Goal: Task Accomplishment & Management: Use online tool/utility

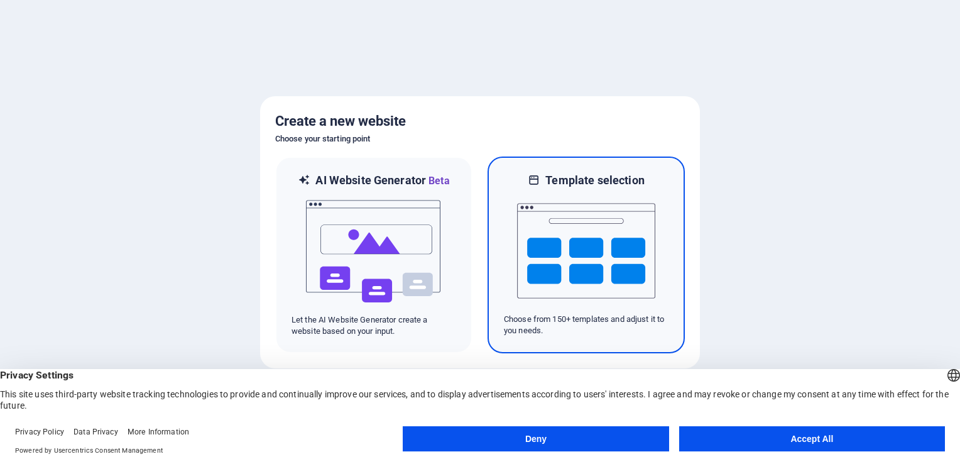
click at [595, 241] on img at bounding box center [586, 251] width 138 height 126
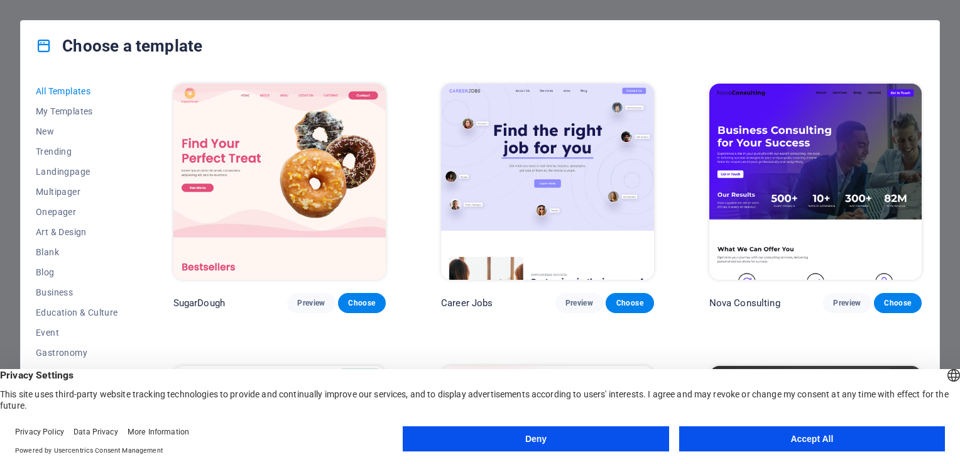
click at [808, 441] on button "Accept All" at bounding box center [812, 438] width 266 height 25
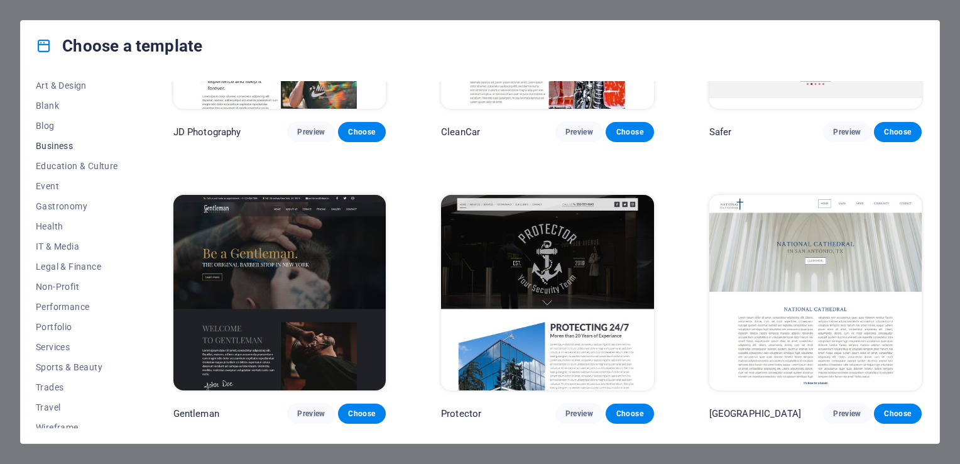
scroll to position [155, 0]
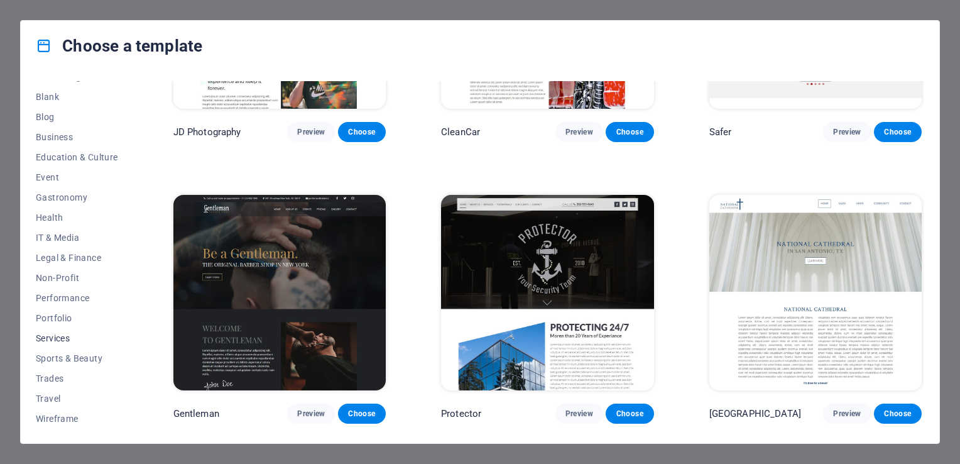
click at [62, 334] on span "Services" at bounding box center [77, 338] width 82 height 10
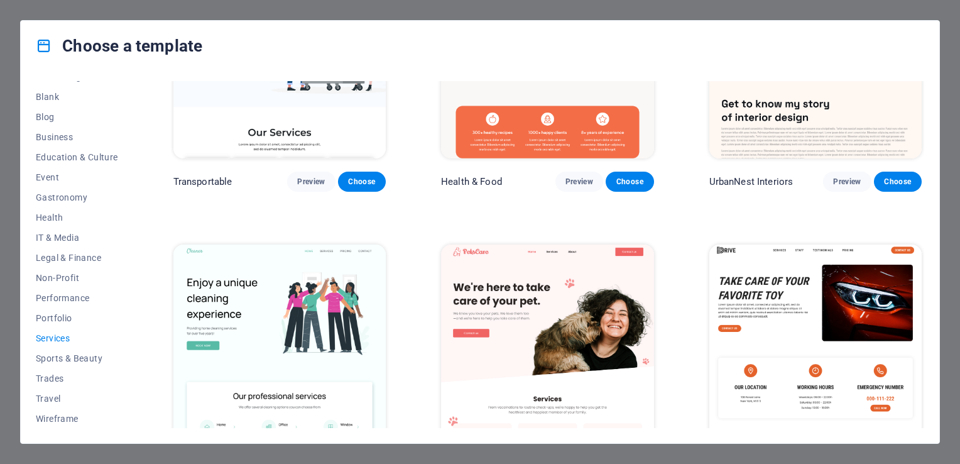
scroll to position [340, 0]
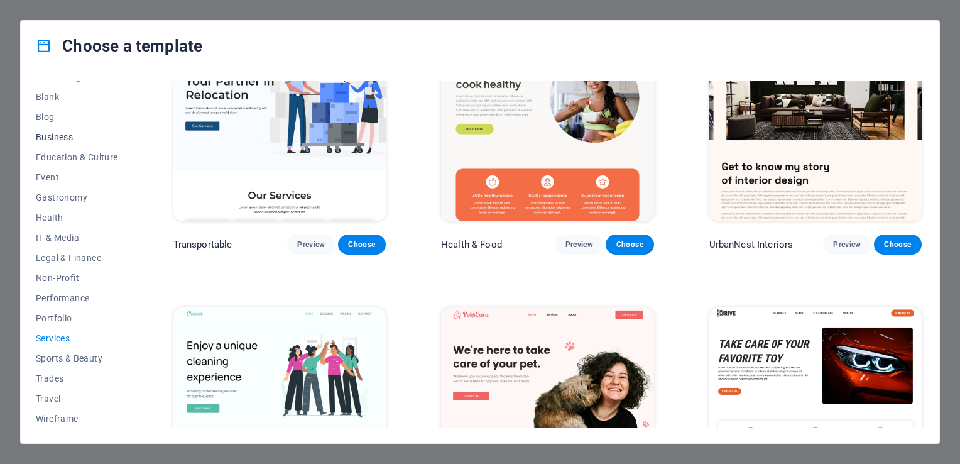
click at [55, 136] on span "Business" at bounding box center [77, 137] width 82 height 10
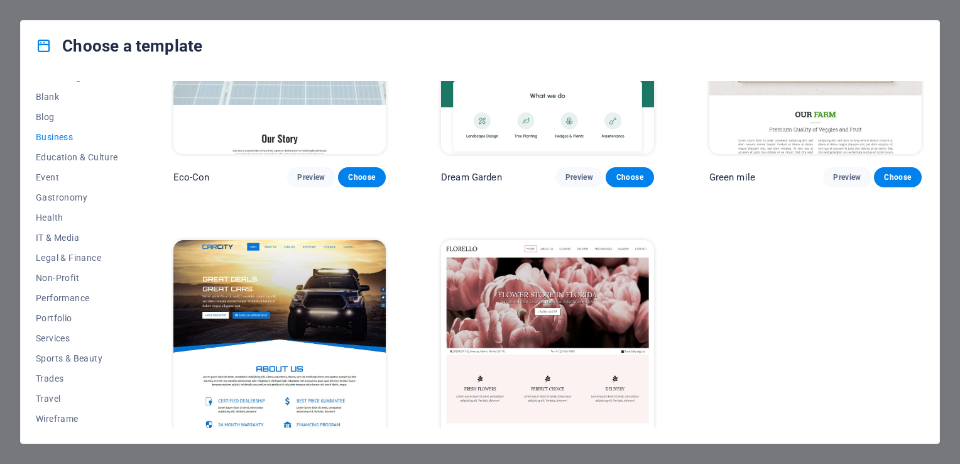
scroll to position [163, 0]
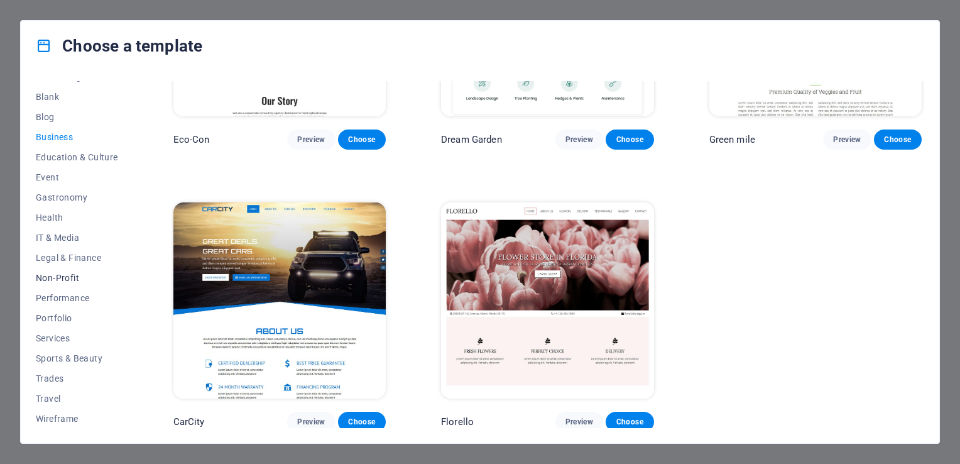
click at [57, 279] on span "Non-Profit" at bounding box center [77, 278] width 82 height 10
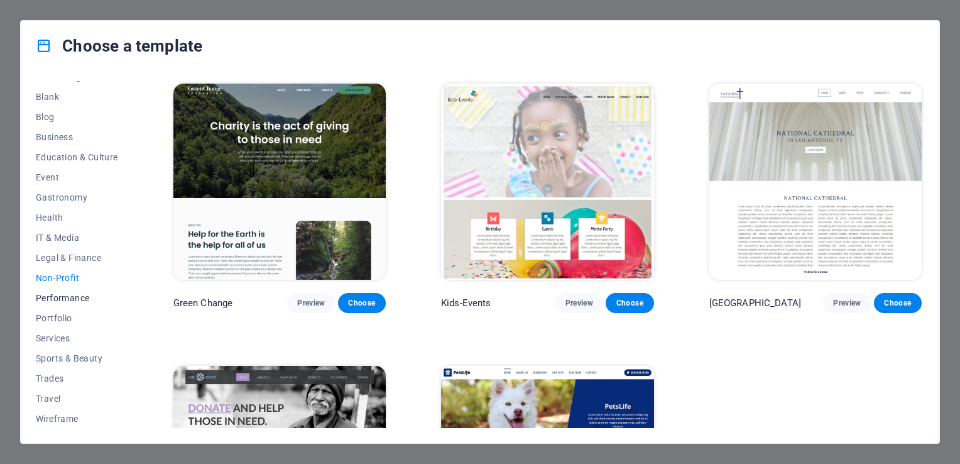
click at [68, 298] on span "Performance" at bounding box center [77, 298] width 82 height 10
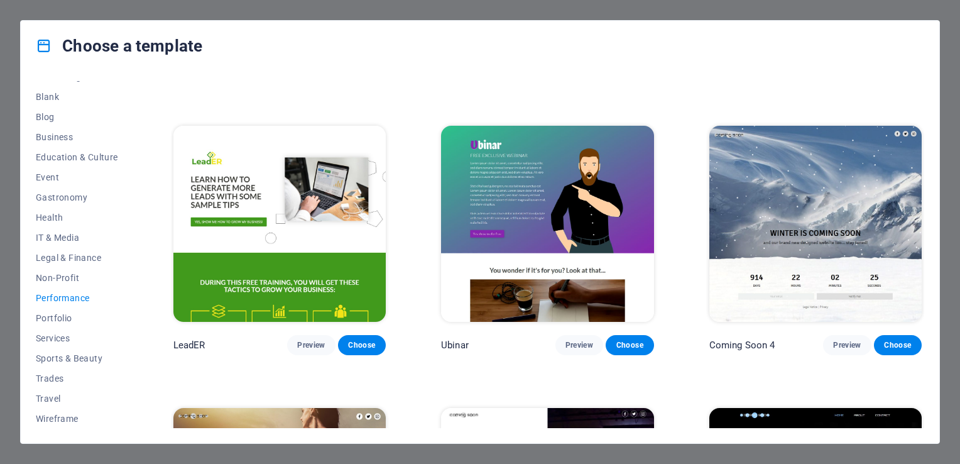
scroll to position [1286, 0]
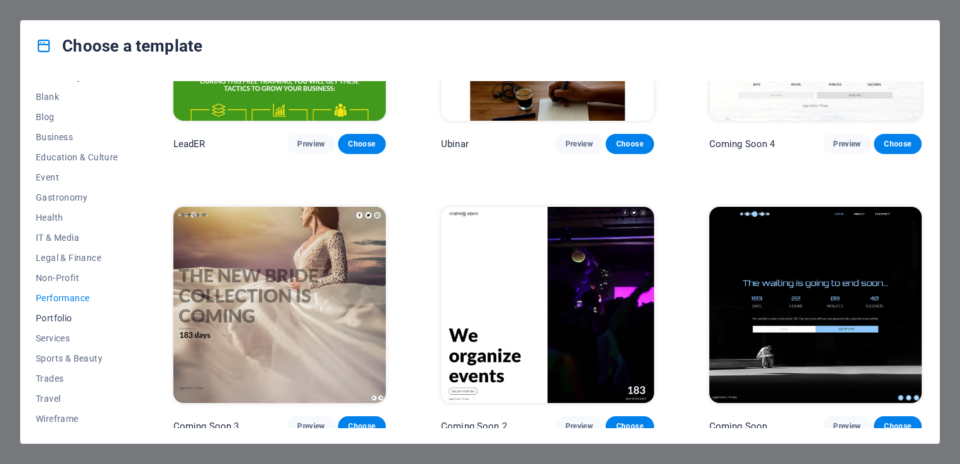
click at [67, 317] on span "Portfolio" at bounding box center [77, 318] width 82 height 10
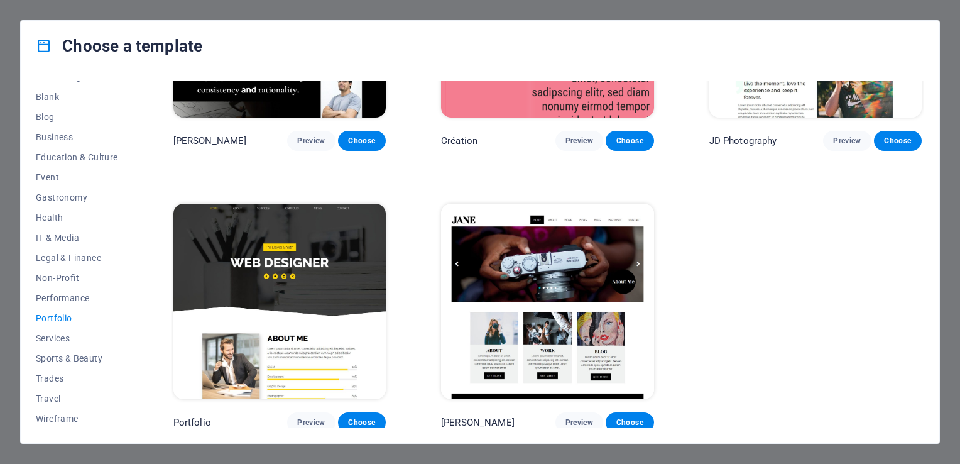
scroll to position [445, 0]
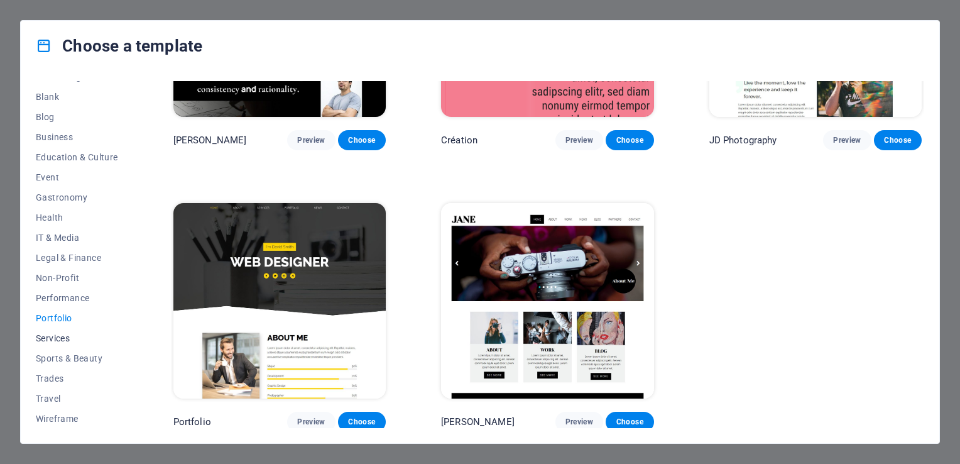
click at [58, 334] on span "Services" at bounding box center [77, 338] width 82 height 10
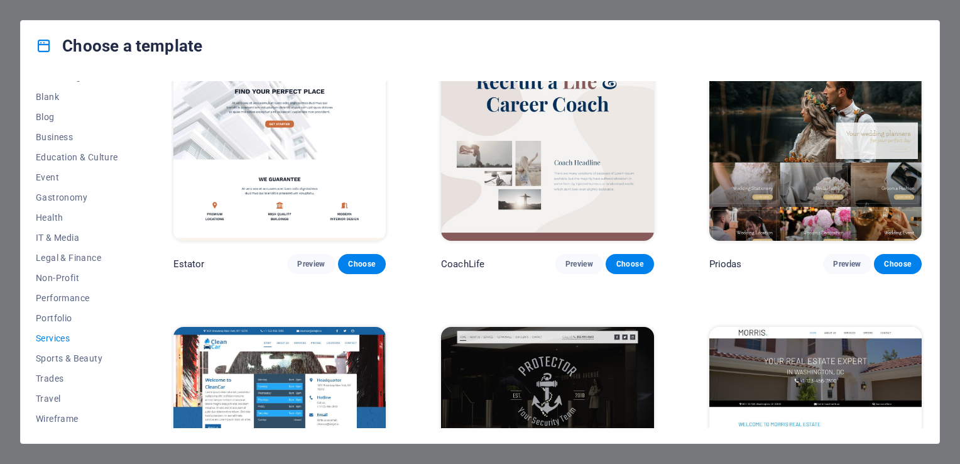
scroll to position [947, 0]
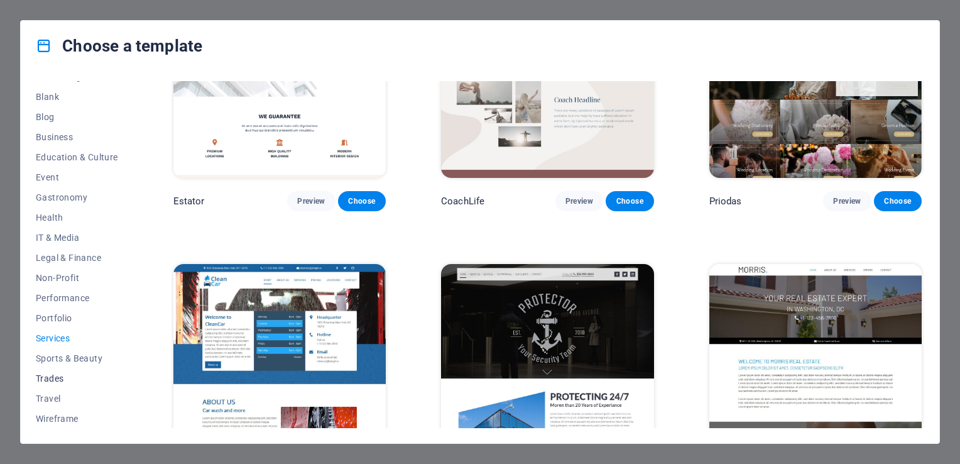
click at [60, 380] on span "Trades" at bounding box center [77, 378] width 82 height 10
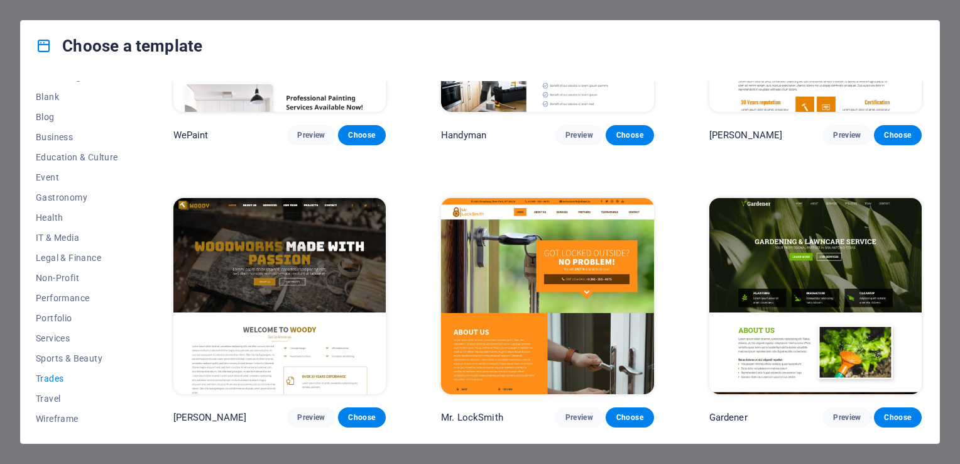
scroll to position [188, 0]
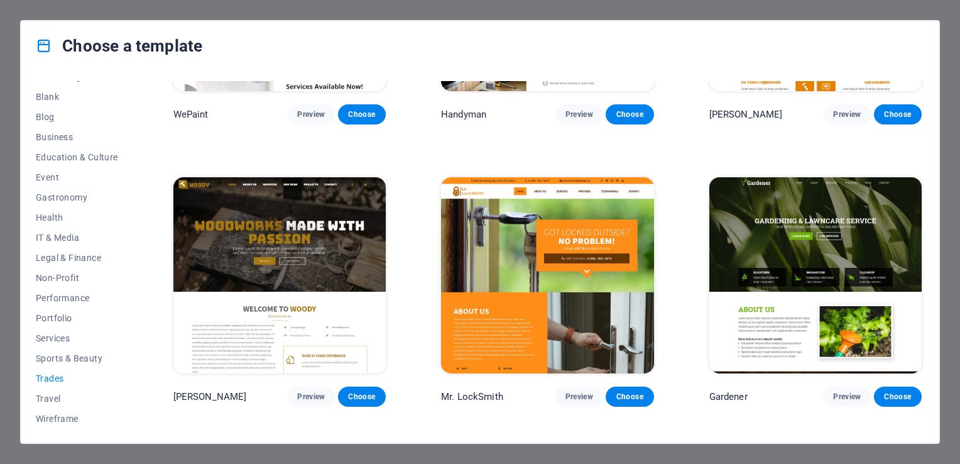
click at [308, 258] on img at bounding box center [279, 275] width 212 height 196
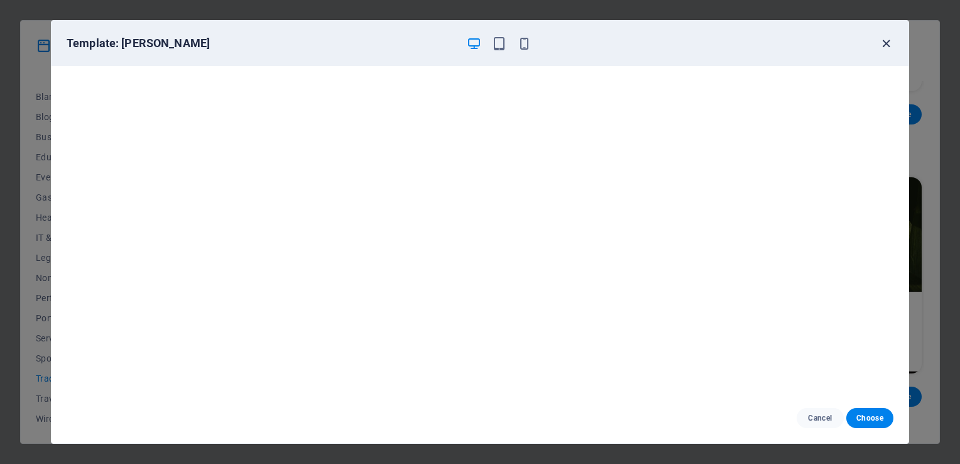
click at [885, 43] on icon "button" at bounding box center [886, 43] width 14 height 14
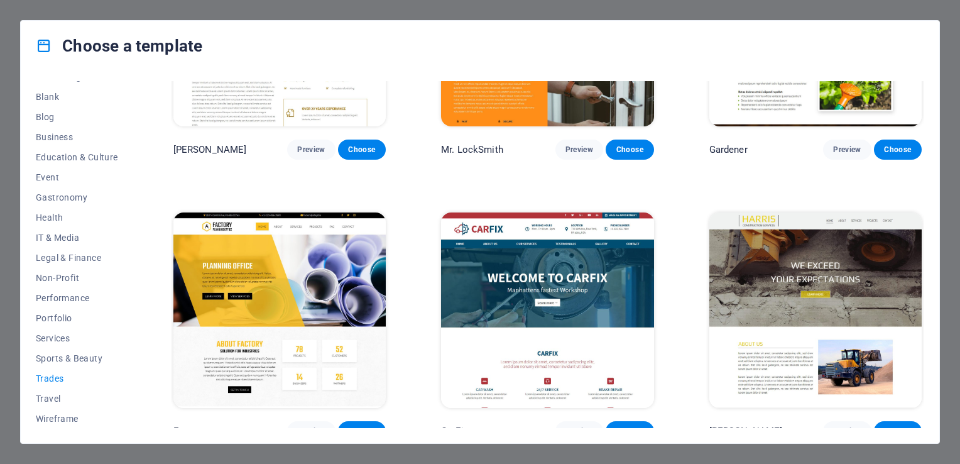
scroll to position [445, 0]
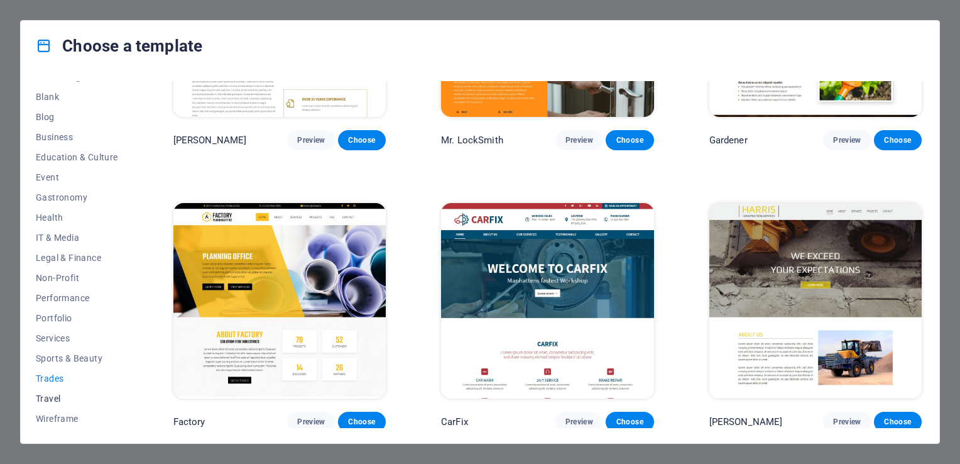
click at [55, 398] on span "Travel" at bounding box center [77, 398] width 82 height 10
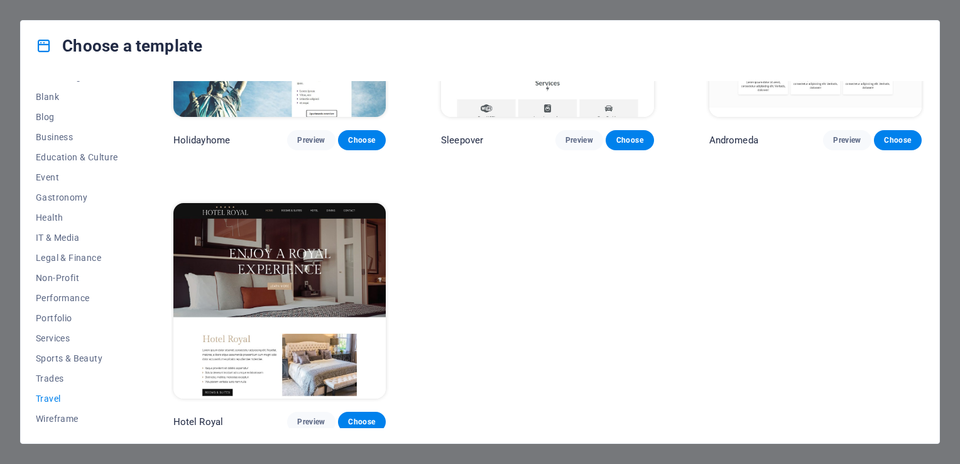
scroll to position [0, 0]
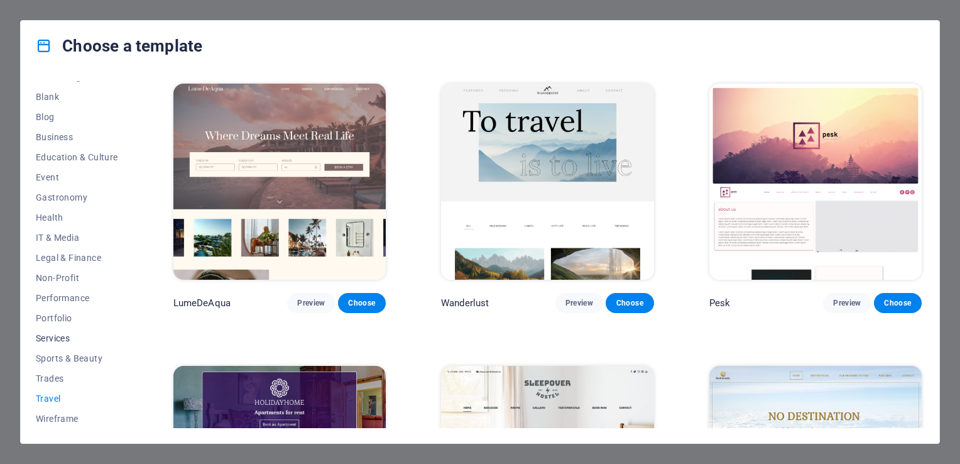
click at [50, 335] on span "Services" at bounding box center [77, 338] width 82 height 10
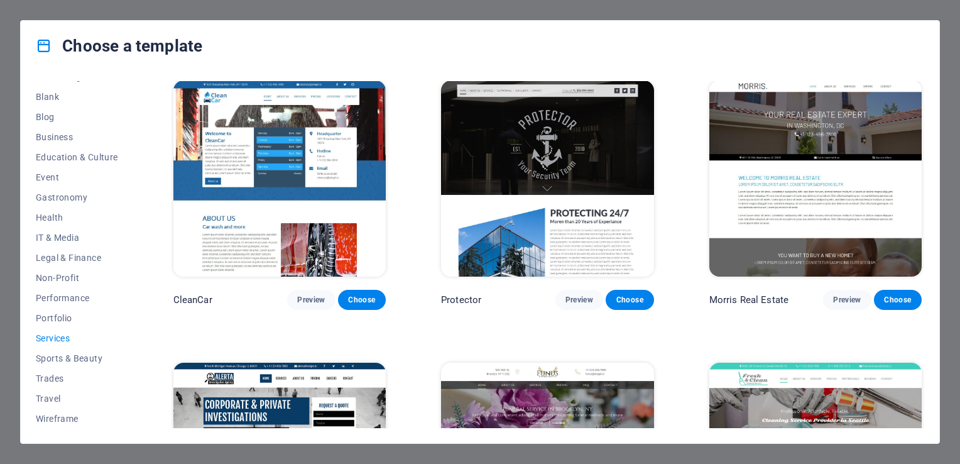
scroll to position [1068, 0]
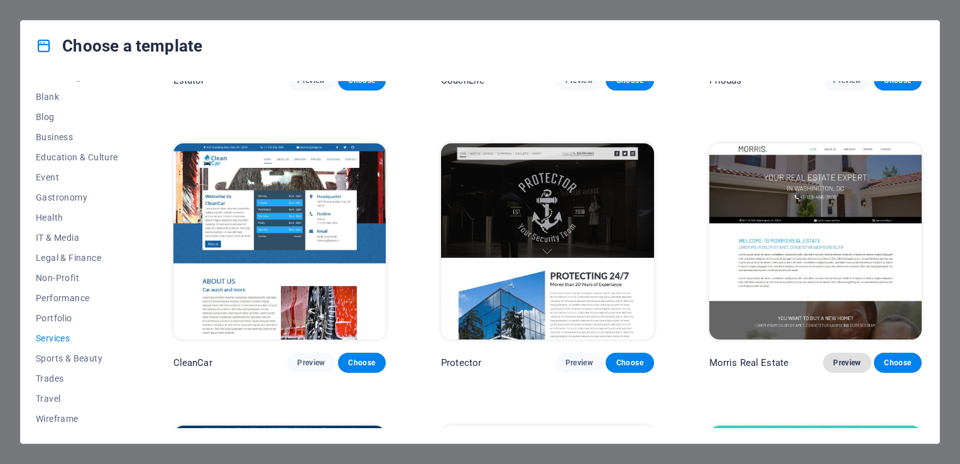
click at [833, 357] on span "Preview" at bounding box center [847, 362] width 28 height 10
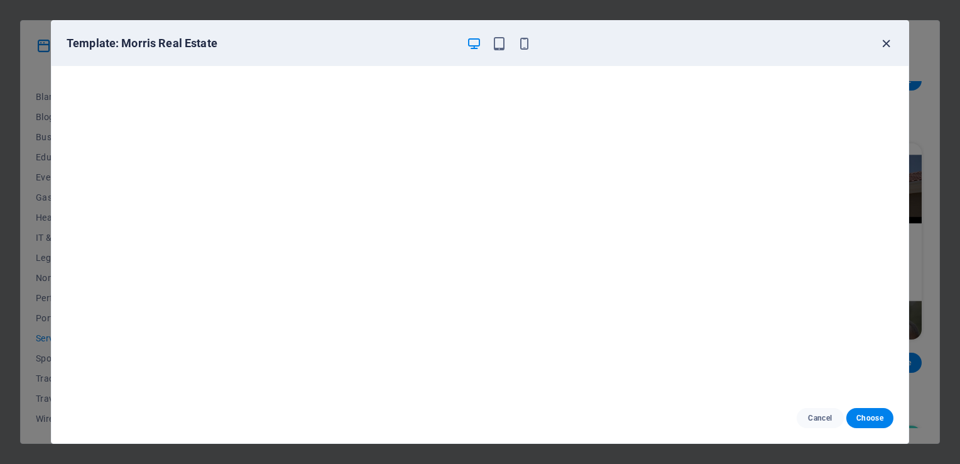
click at [890, 43] on icon "button" at bounding box center [886, 43] width 14 height 14
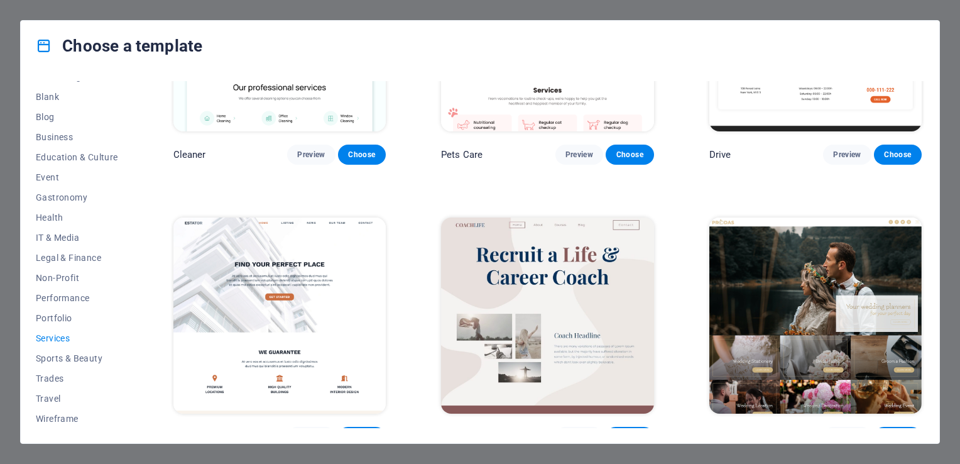
scroll to position [691, 0]
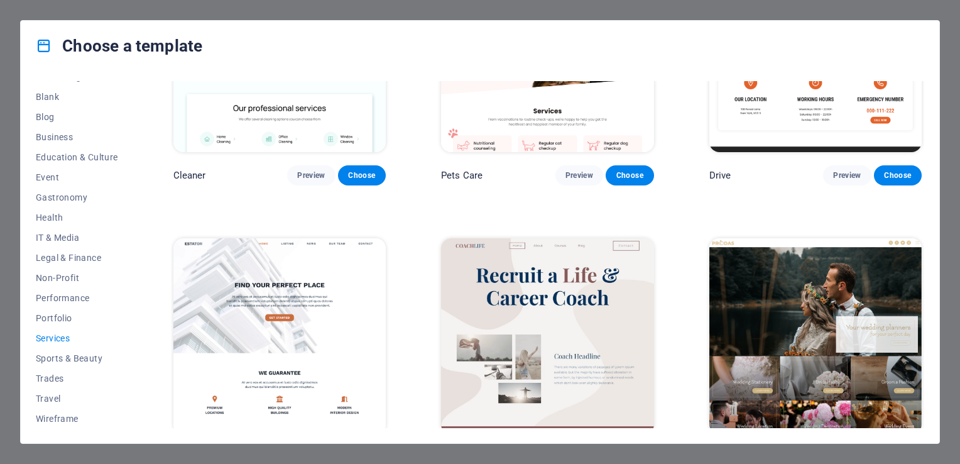
click at [283, 332] on img at bounding box center [279, 336] width 212 height 196
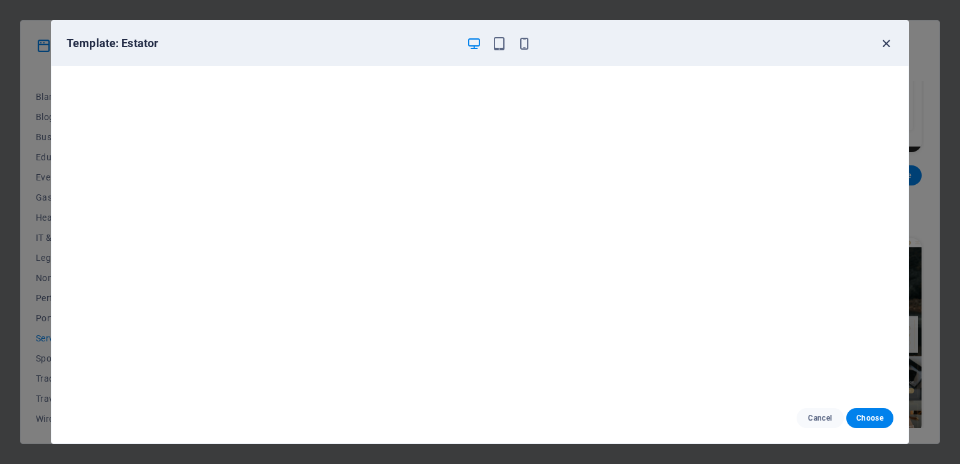
click at [884, 42] on icon "button" at bounding box center [886, 43] width 14 height 14
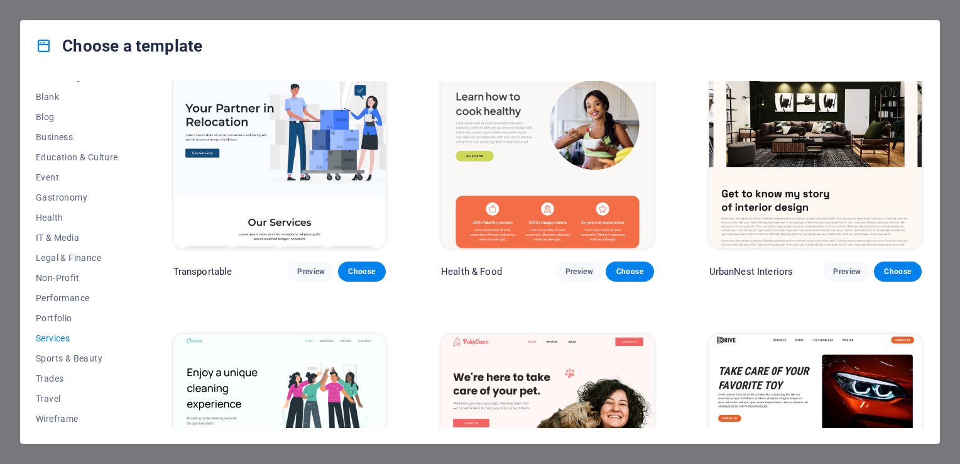
scroll to position [314, 0]
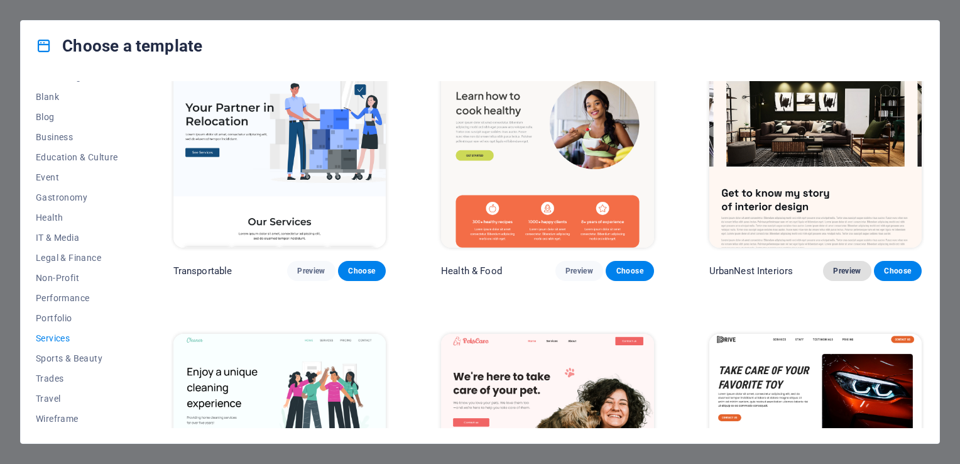
click at [839, 272] on span "Preview" at bounding box center [847, 271] width 28 height 10
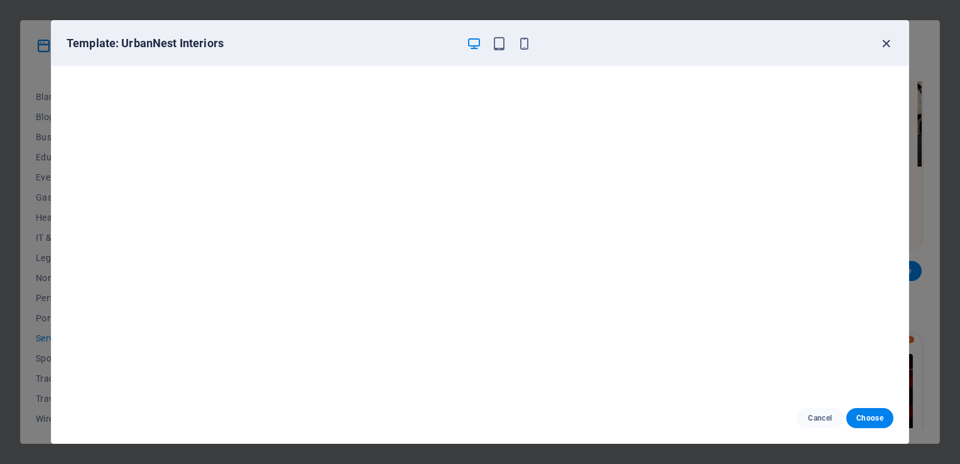
click at [884, 41] on icon "button" at bounding box center [886, 43] width 14 height 14
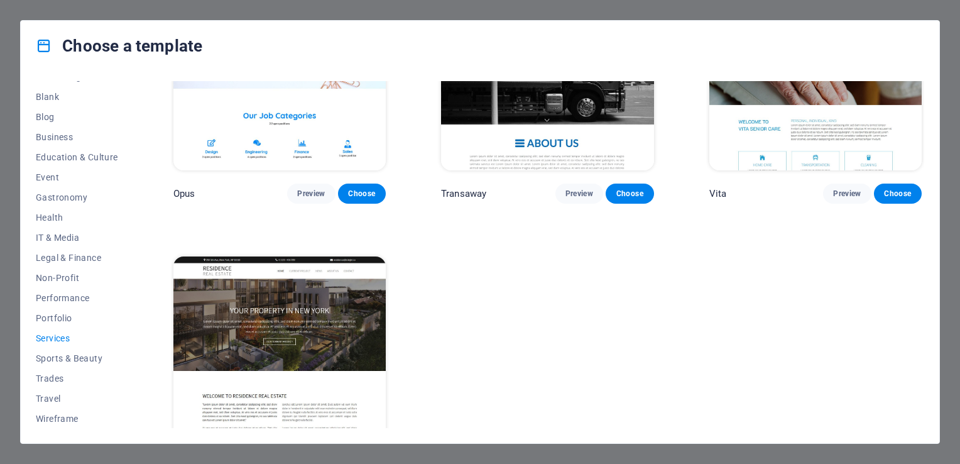
scroll to position [1848, 0]
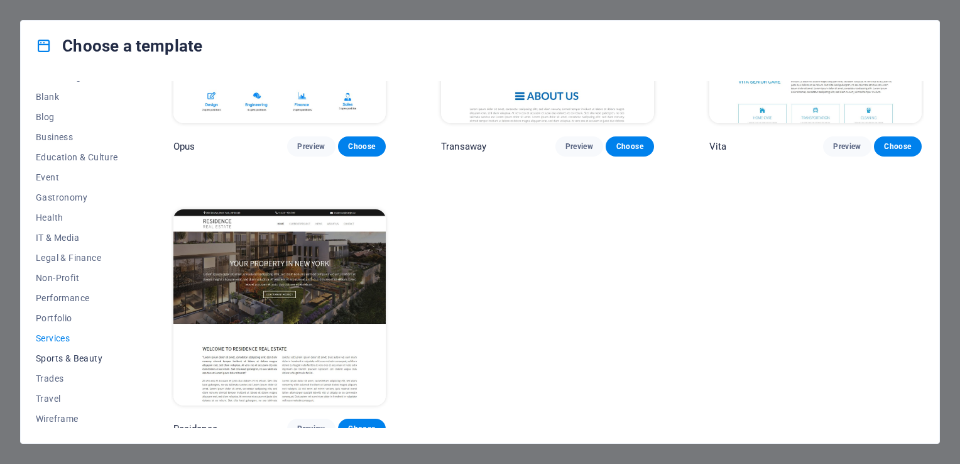
click at [71, 361] on span "Sports & Beauty" at bounding box center [77, 358] width 82 height 10
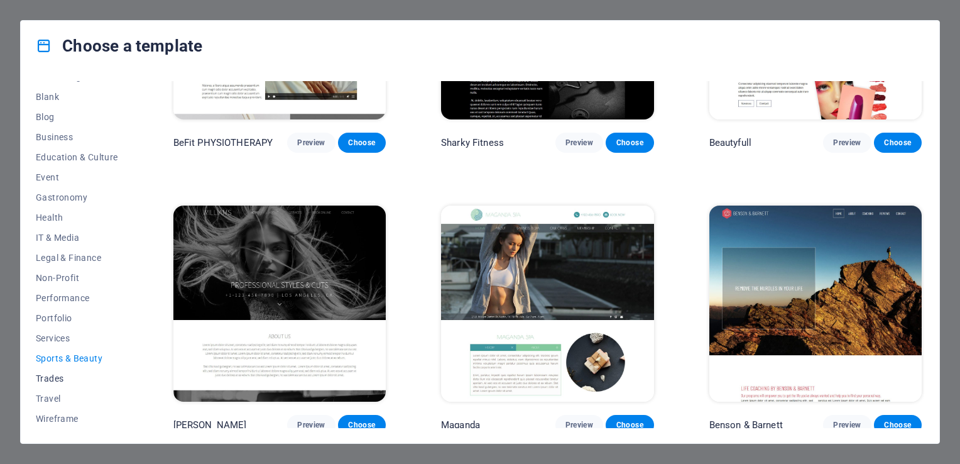
click at [60, 381] on span "Trades" at bounding box center [77, 378] width 82 height 10
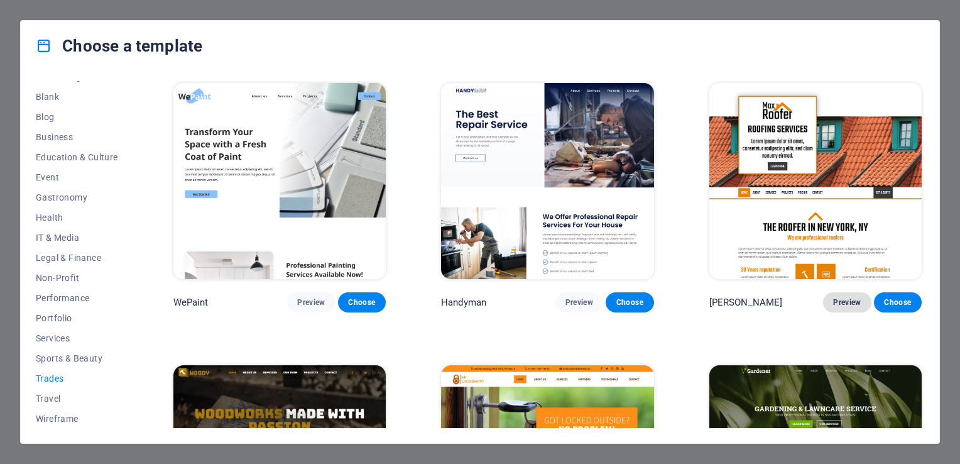
scroll to position [0, 0]
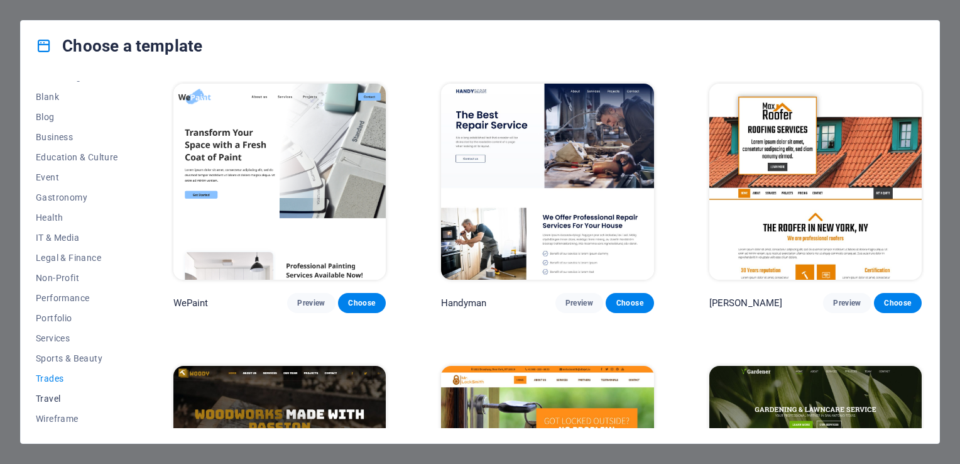
click at [53, 394] on span "Travel" at bounding box center [77, 398] width 82 height 10
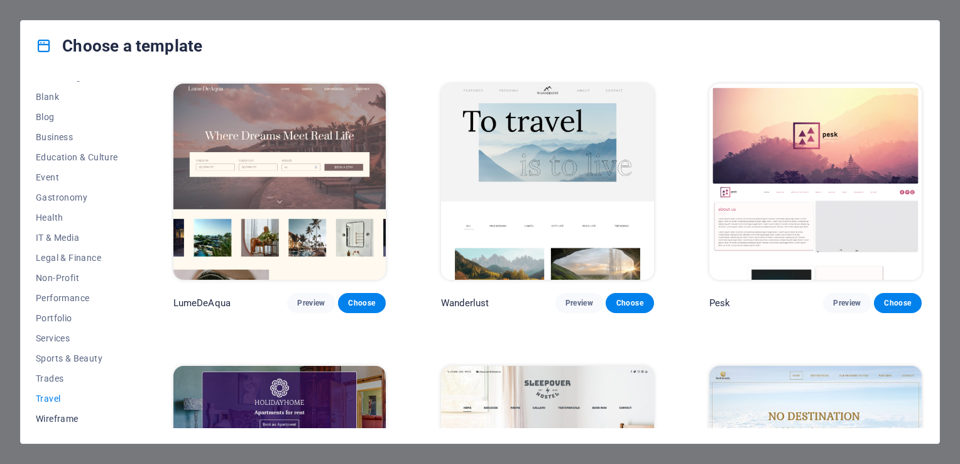
click at [46, 421] on span "Wireframe" at bounding box center [77, 418] width 82 height 10
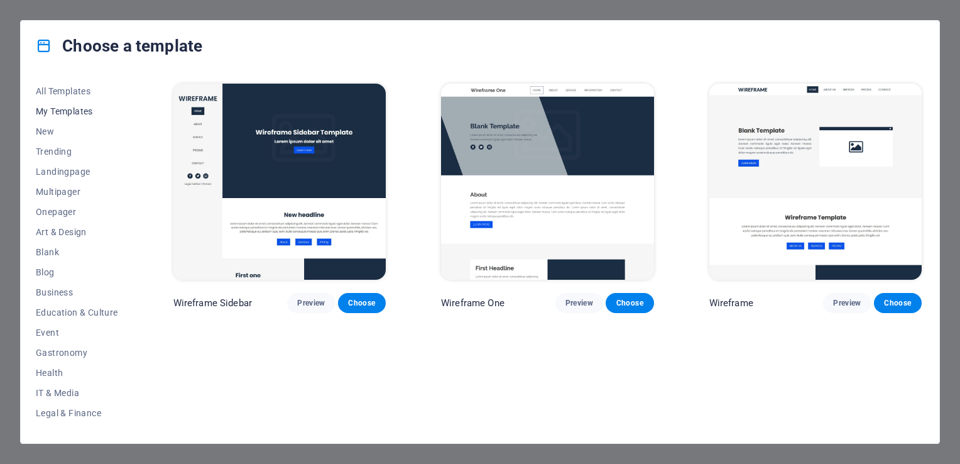
click at [63, 109] on span "My Templates" at bounding box center [77, 111] width 82 height 10
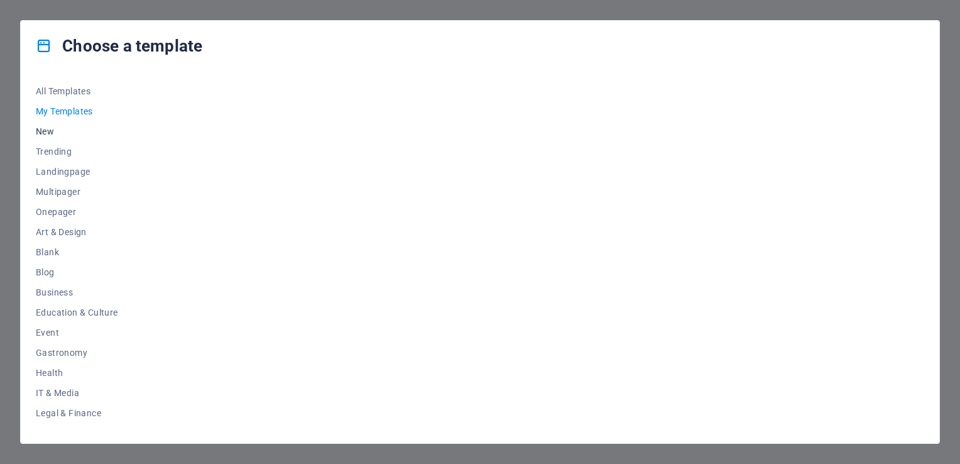
click at [40, 130] on span "New" at bounding box center [77, 131] width 82 height 10
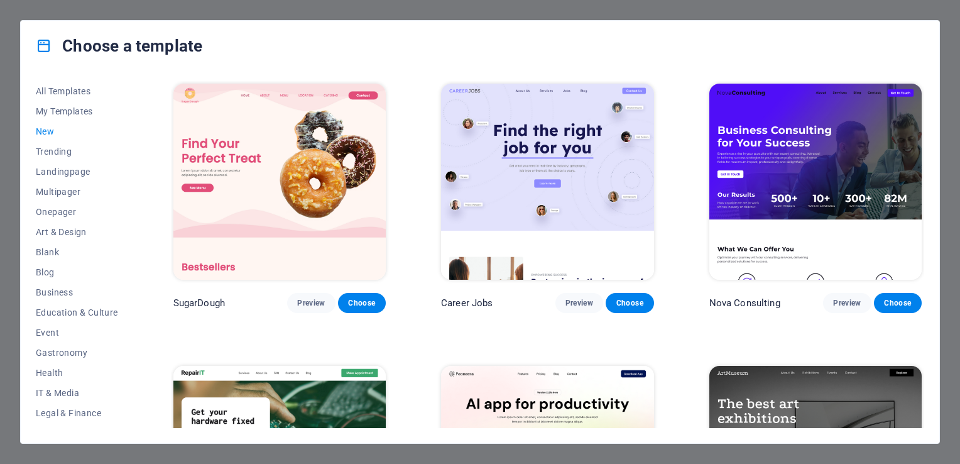
click at [855, 142] on img at bounding box center [815, 182] width 212 height 196
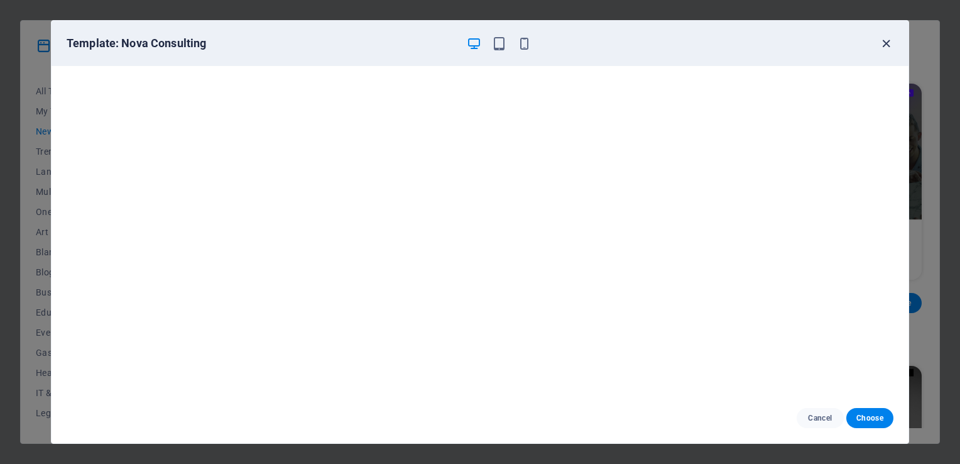
click at [884, 42] on icon "button" at bounding box center [886, 43] width 14 height 14
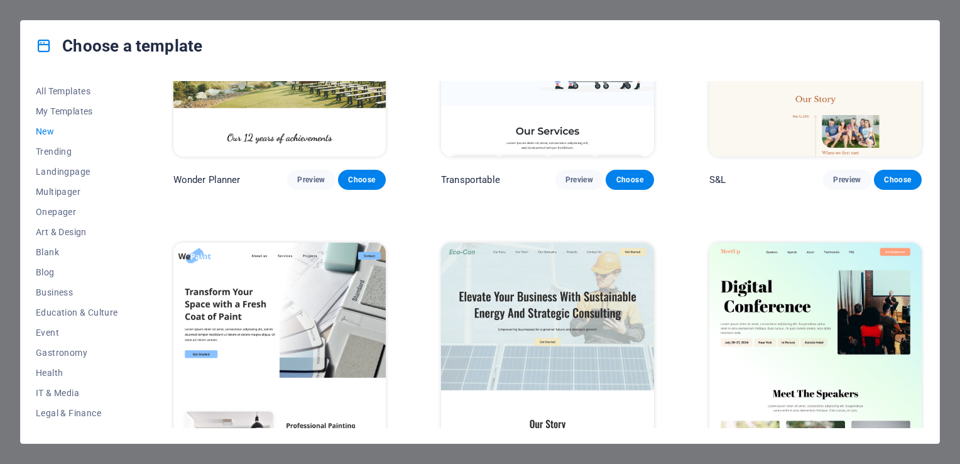
scroll to position [754, 0]
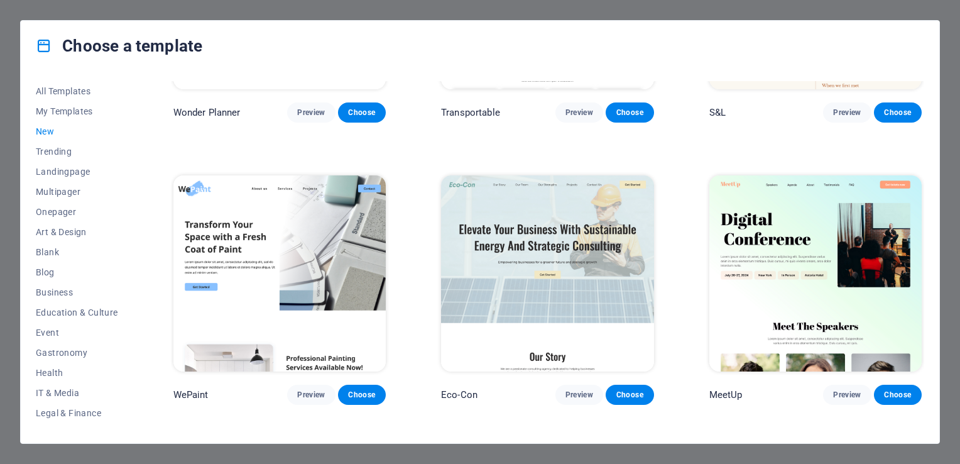
click at [528, 265] on img at bounding box center [547, 273] width 212 height 196
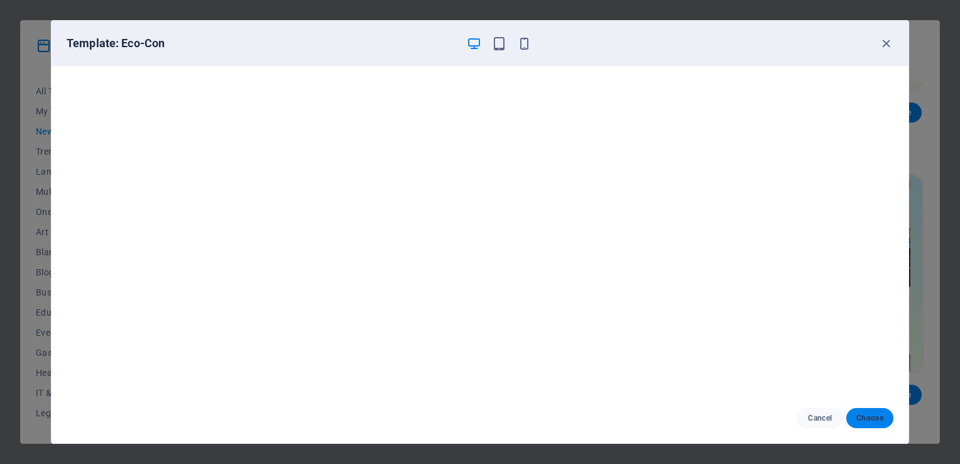
click at [871, 413] on span "Choose" at bounding box center [869, 418] width 27 height 10
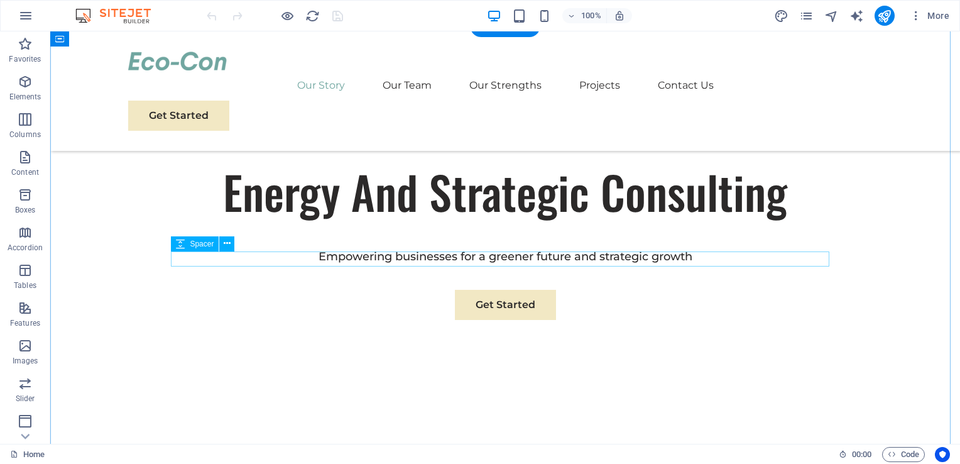
scroll to position [565, 0]
